Goal: Transaction & Acquisition: Purchase product/service

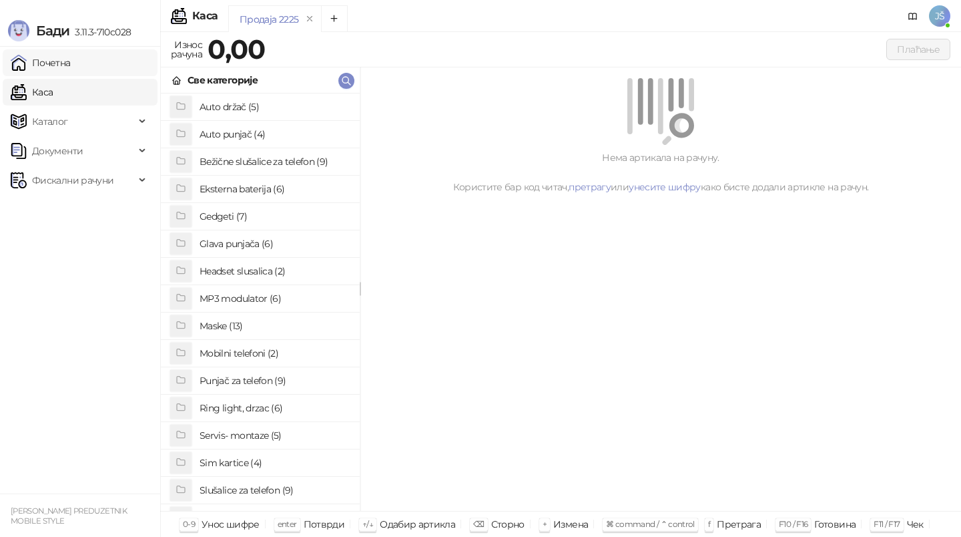
click at [57, 65] on link "Почетна" at bounding box center [41, 62] width 60 height 27
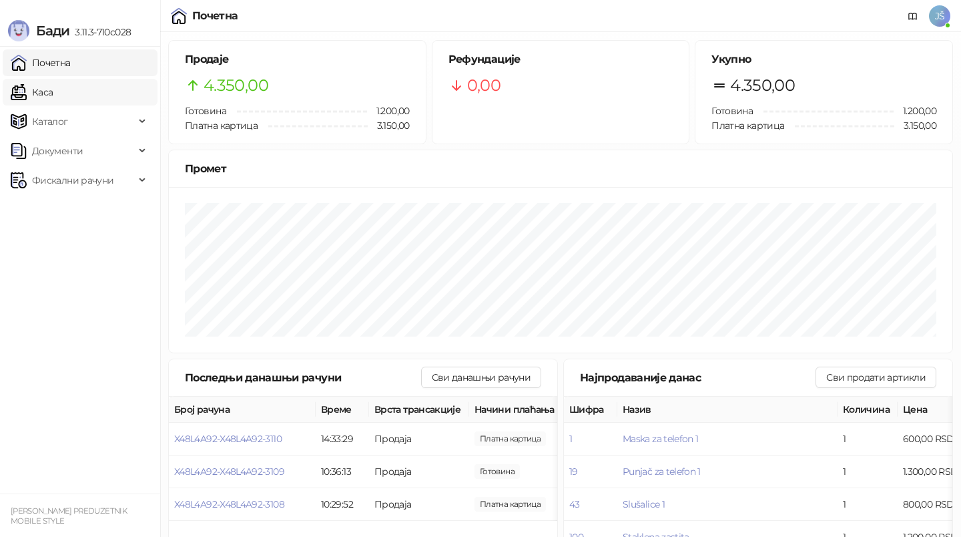
click at [53, 82] on link "Каса" at bounding box center [32, 92] width 42 height 27
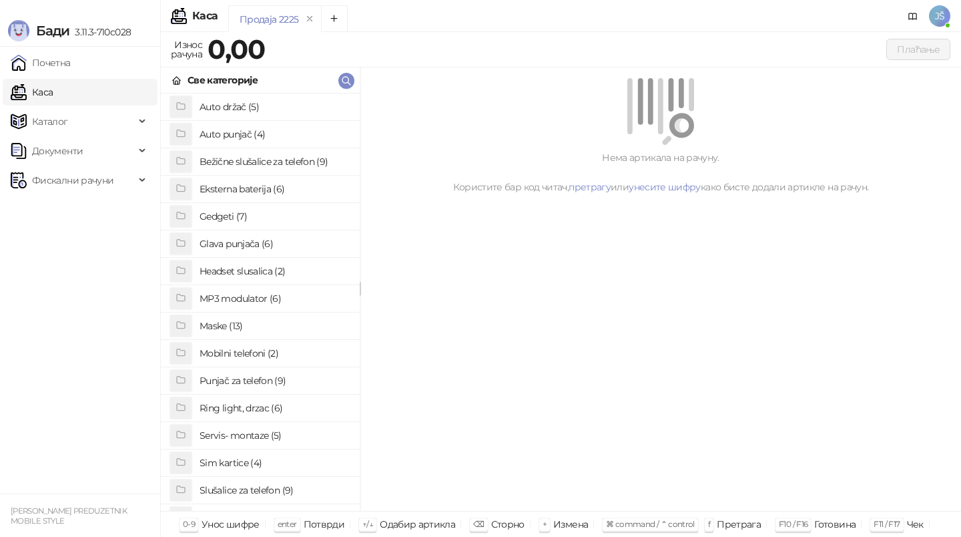
click at [316, 166] on h4 "Bežične slušalice za telefon (9)" at bounding box center [274, 161] width 149 height 21
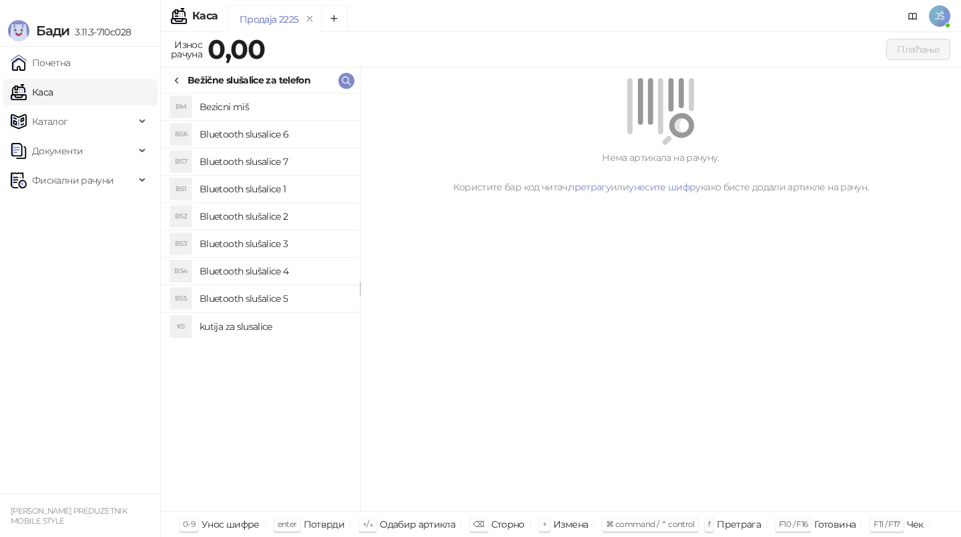
click at [290, 260] on h4 "Bluetooth slušalice 4" at bounding box center [274, 270] width 149 height 21
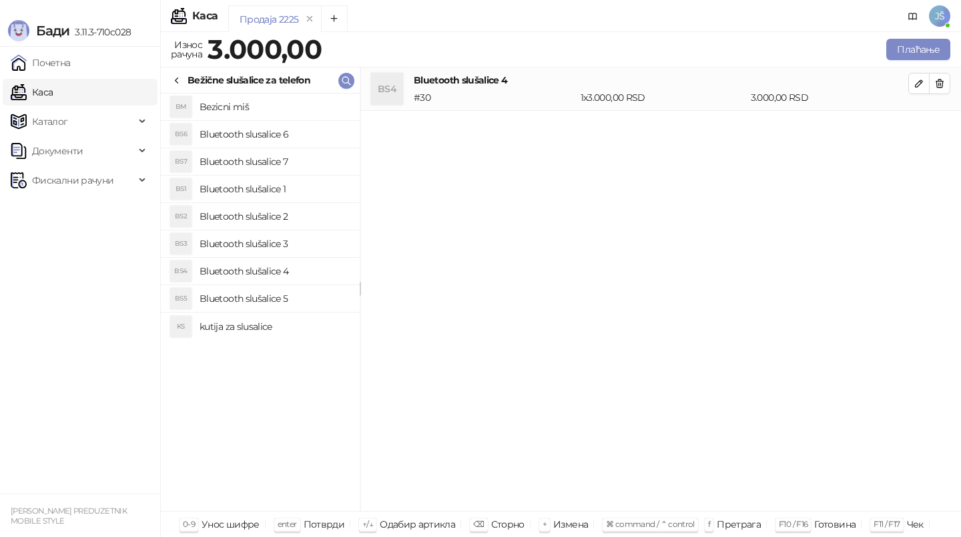
click at [277, 304] on h4 "Bluetooth slušalice 5" at bounding box center [274, 298] width 149 height 21
click at [328, 322] on h4 "kutija za slusalice" at bounding box center [274, 326] width 149 height 21
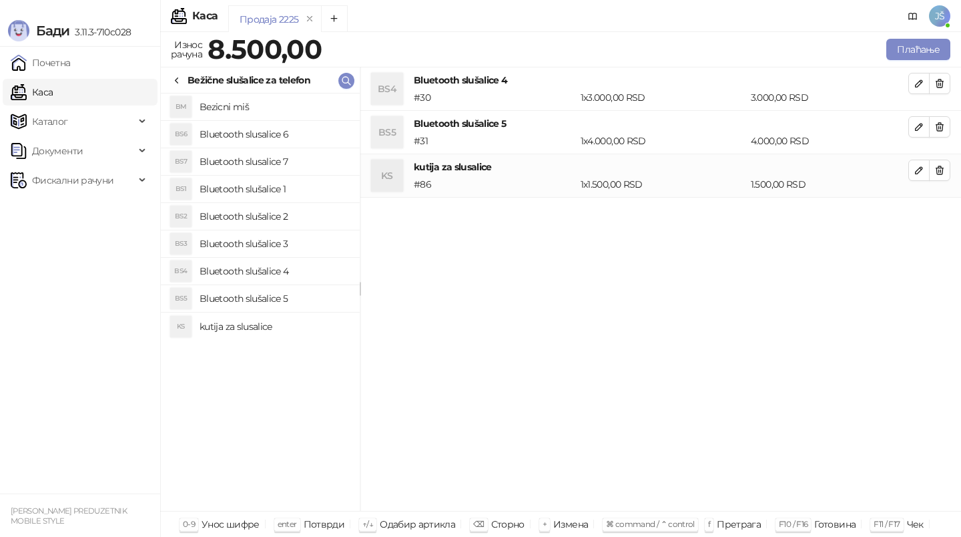
click at [332, 131] on h4 "Bluetooth slusalice 6" at bounding box center [274, 133] width 149 height 21
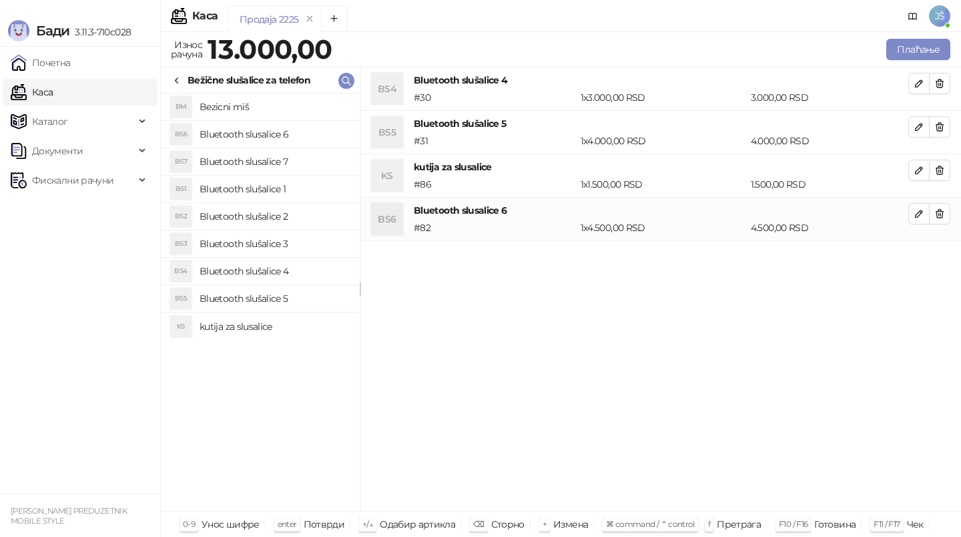
click at [270, 162] on h4 "Bluetooth slusalice 7" at bounding box center [274, 161] width 149 height 21
click at [295, 221] on h4 "Bluetooth slušalice 2" at bounding box center [274, 216] width 149 height 21
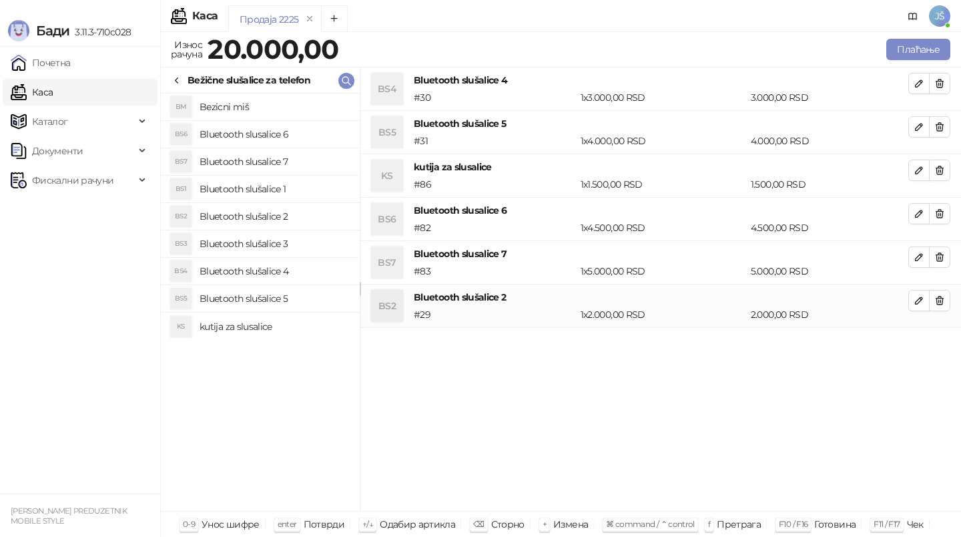
click at [304, 246] on h4 "Bluetooth slušalice 3" at bounding box center [274, 243] width 149 height 21
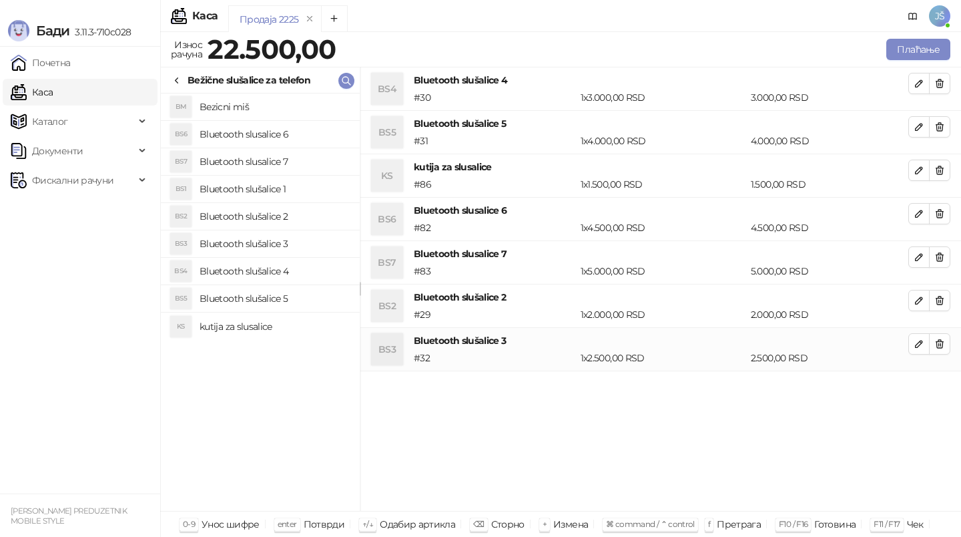
click at [306, 272] on h4 "Bluetooth slušalice 4" at bounding box center [274, 270] width 149 height 21
click at [937, 89] on span "button" at bounding box center [939, 83] width 11 height 13
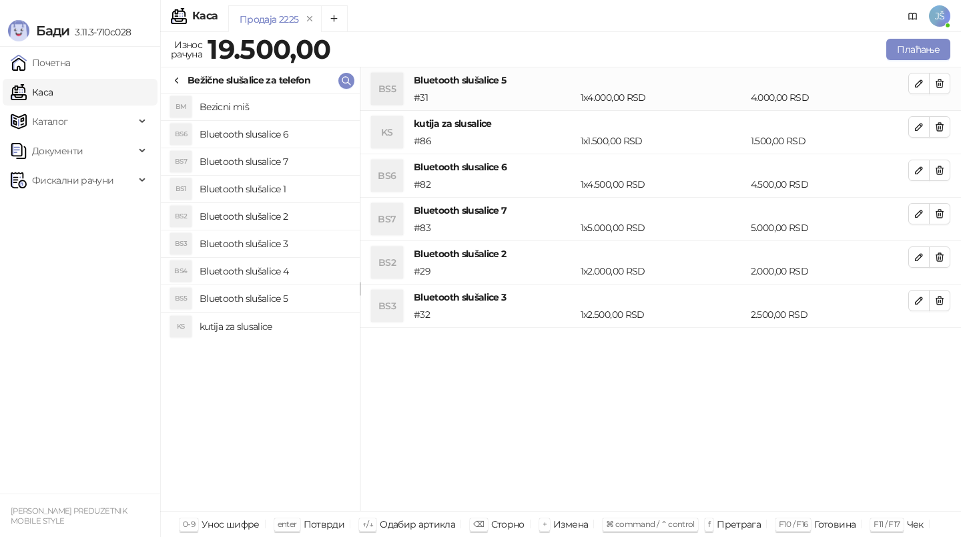
click at [937, 89] on span "button" at bounding box center [939, 83] width 11 height 13
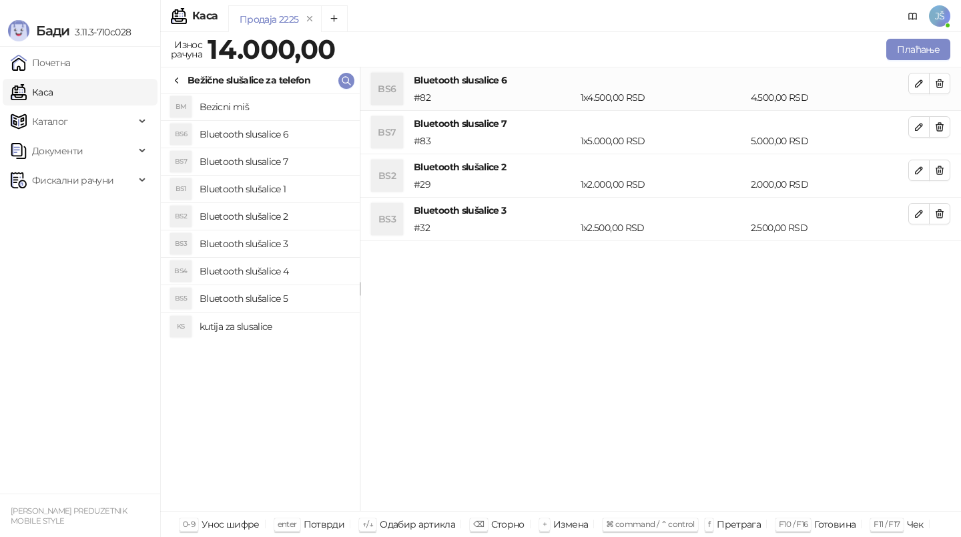
click at [937, 89] on span "button" at bounding box center [939, 83] width 11 height 13
click at [937, 120] on span "button" at bounding box center [939, 126] width 11 height 13
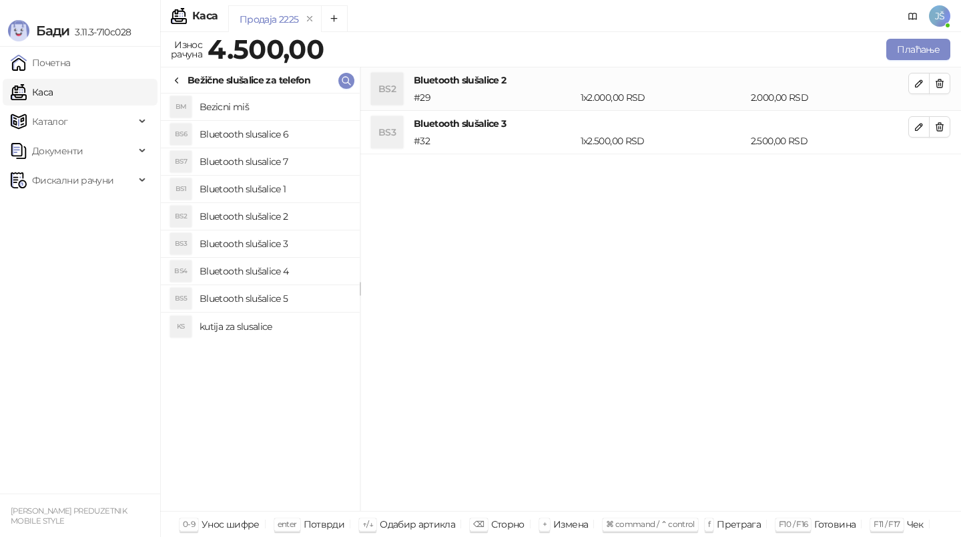
click at [937, 89] on span "button" at bounding box center [939, 83] width 11 height 13
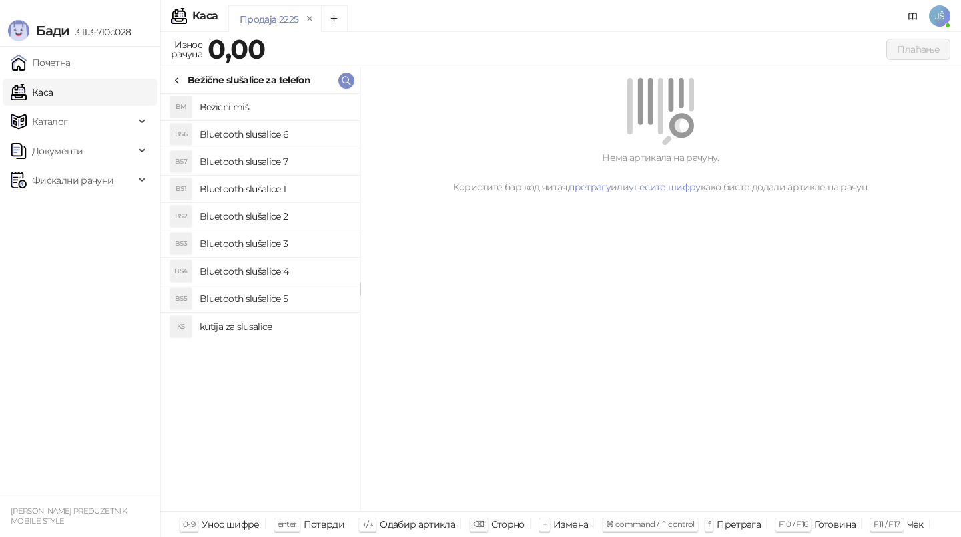
click at [308, 297] on h4 "Bluetooth slušalice 5" at bounding box center [274, 298] width 149 height 21
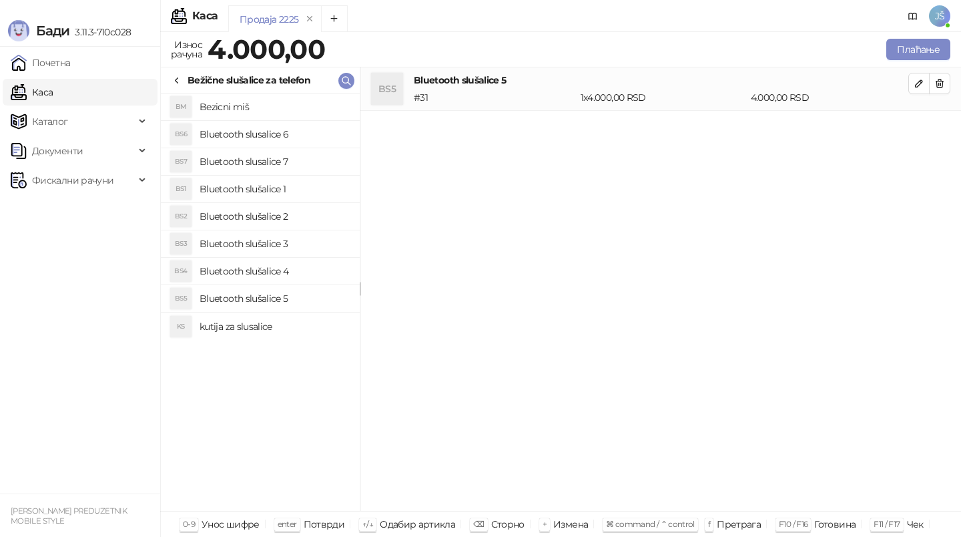
click at [313, 264] on h4 "Bluetooth slušalice 4" at bounding box center [274, 270] width 149 height 21
click at [939, 129] on icon "button" at bounding box center [939, 126] width 11 height 11
click at [918, 87] on icon "button" at bounding box center [919, 83] width 11 height 11
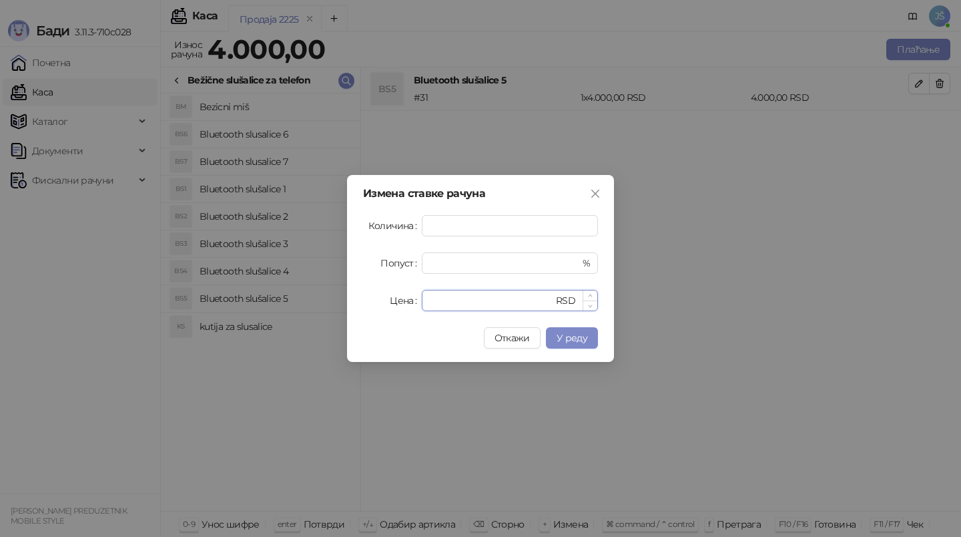
click at [545, 299] on input "****" at bounding box center [491, 300] width 123 height 20
type input "*"
type input "****"
click at [577, 334] on span "У реду" at bounding box center [572, 338] width 31 height 12
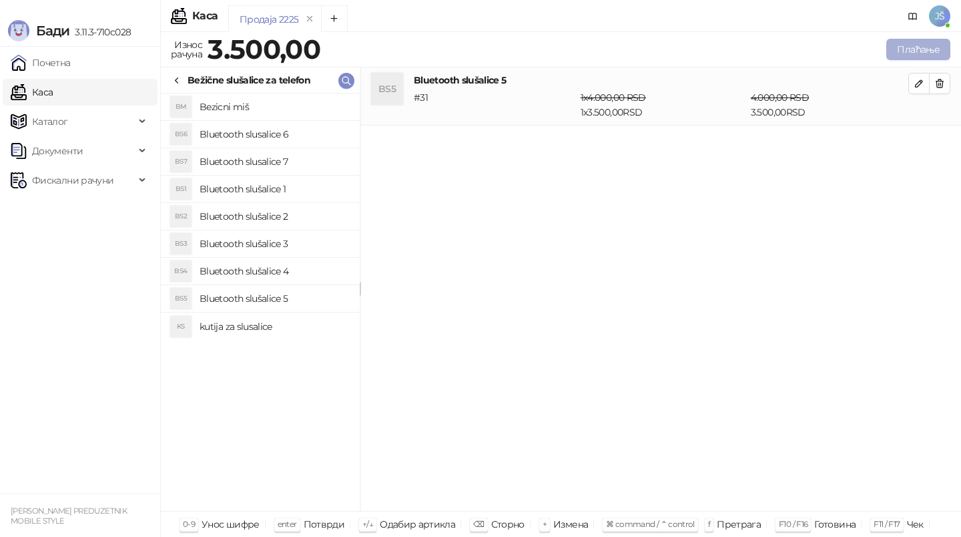
click at [913, 57] on button "Плаћање" at bounding box center [918, 49] width 64 height 21
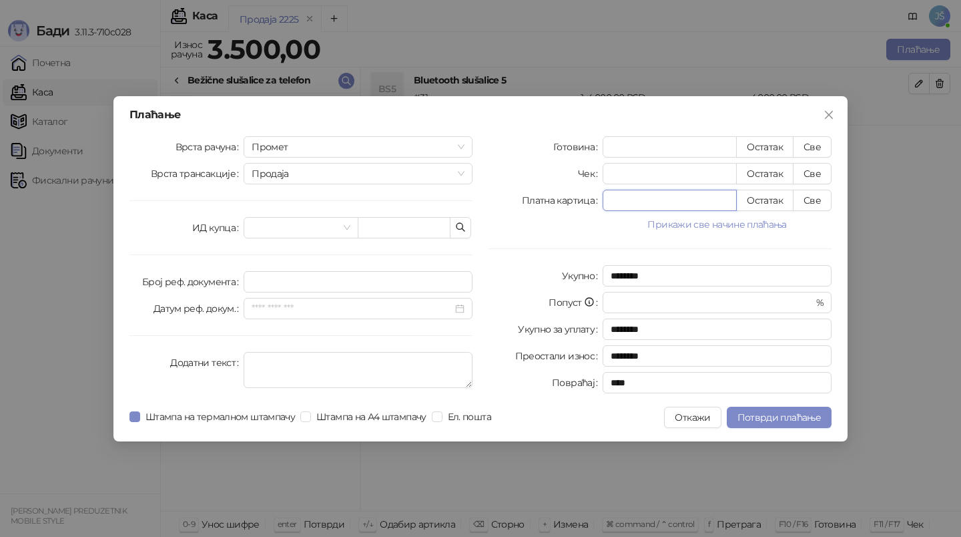
click at [668, 199] on input "*" at bounding box center [669, 200] width 133 height 20
click at [816, 203] on button "Све" at bounding box center [812, 200] width 39 height 21
type input "****"
click at [763, 423] on button "Потврди плаћање" at bounding box center [779, 416] width 105 height 21
